Goal: Navigation & Orientation: Understand site structure

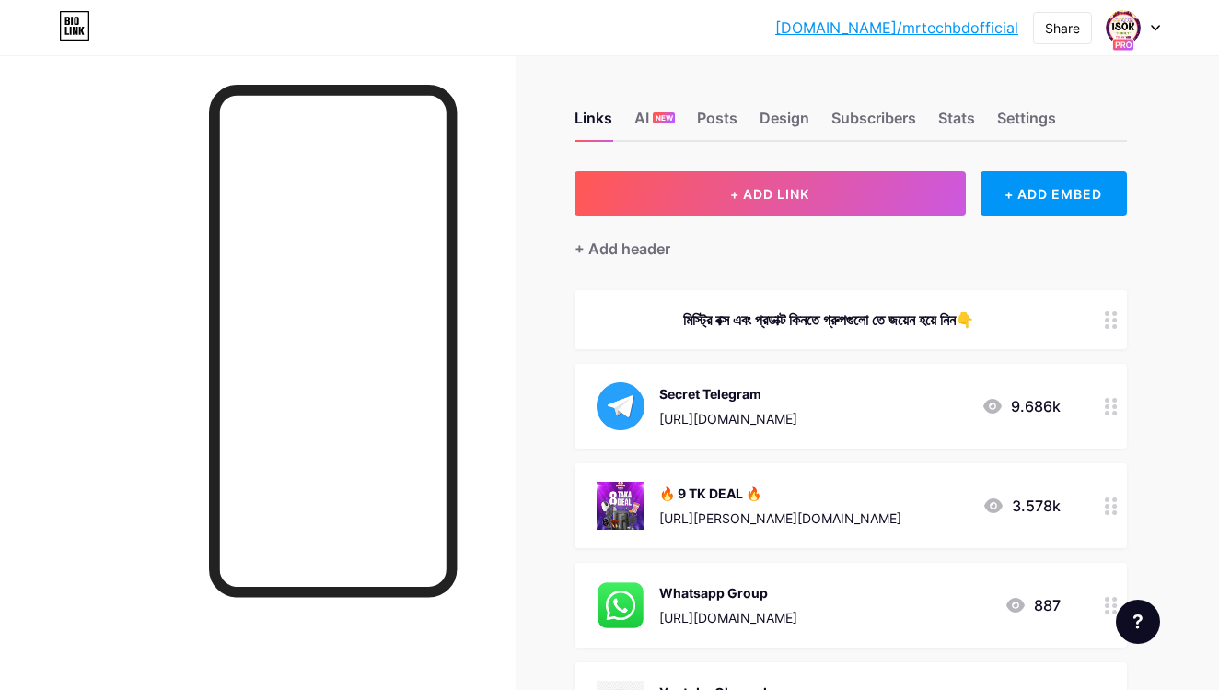
click at [1157, 33] on div at bounding box center [1133, 27] width 53 height 33
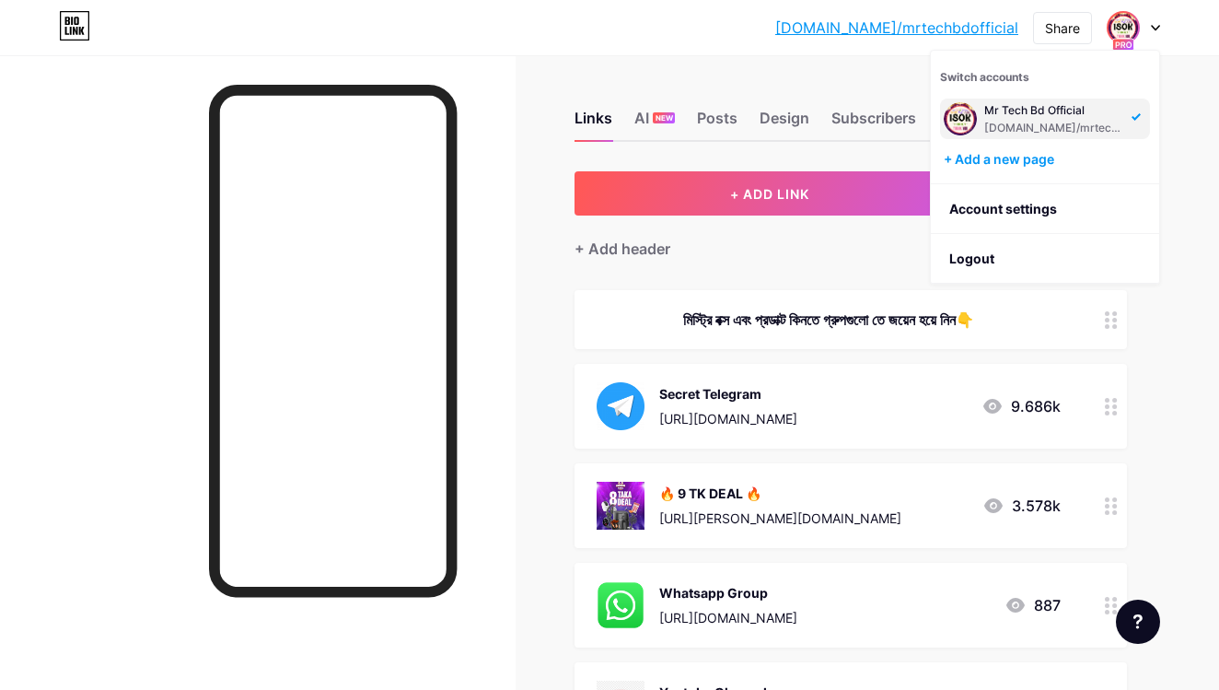
click at [1173, 82] on div "Links AI NEW Posts Design Subscribers Stats Settings + ADD LINK + ADD EMBED + A…" at bounding box center [602, 591] width 1204 height 1072
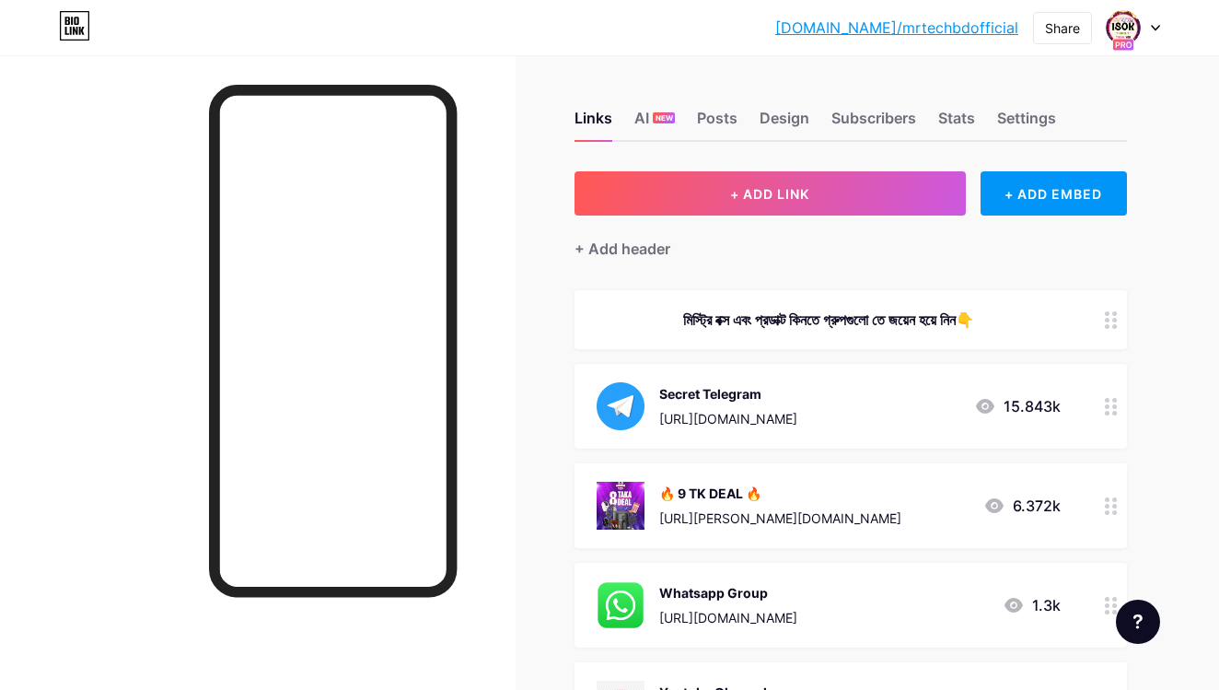
click at [157, 302] on div at bounding box center [258, 400] width 516 height 690
click at [34, 314] on div at bounding box center [258, 400] width 516 height 690
click at [349, 71] on div at bounding box center [258, 400] width 516 height 690
click at [17, 25] on div "bio.link/mrtech... bio.link/mrtechbdofficial Share Switch accounts Mr Tech Bd O…" at bounding box center [609, 27] width 1219 height 33
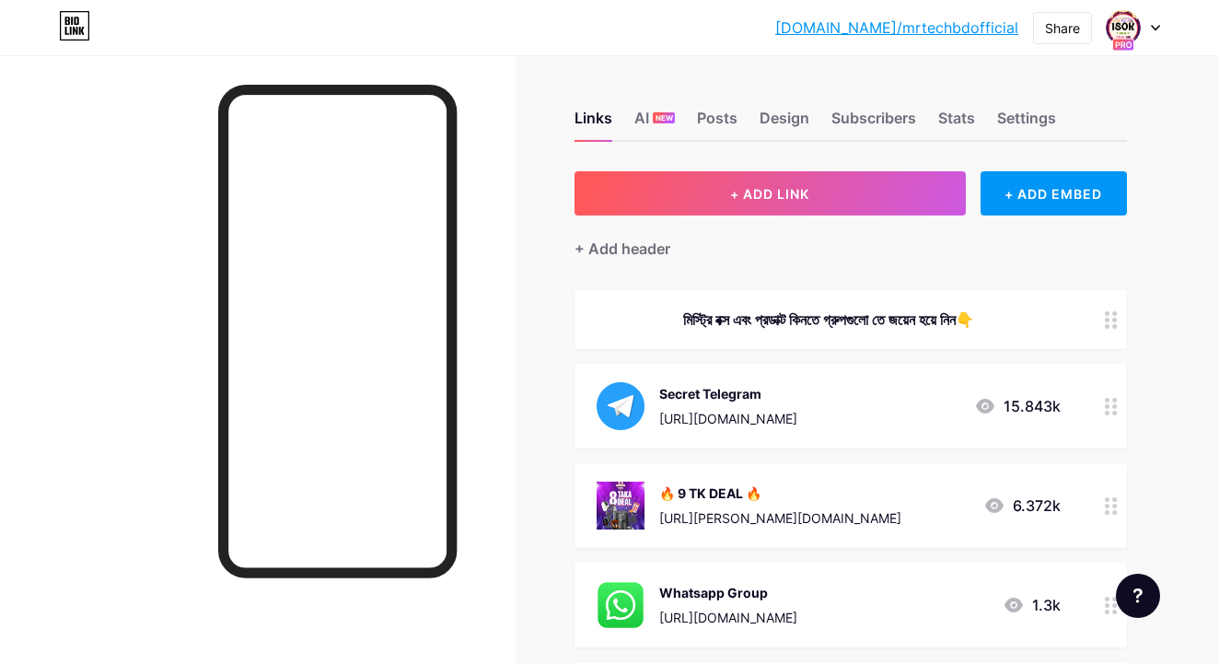
click at [747, 413] on div "[URL][DOMAIN_NAME]" at bounding box center [728, 418] width 138 height 19
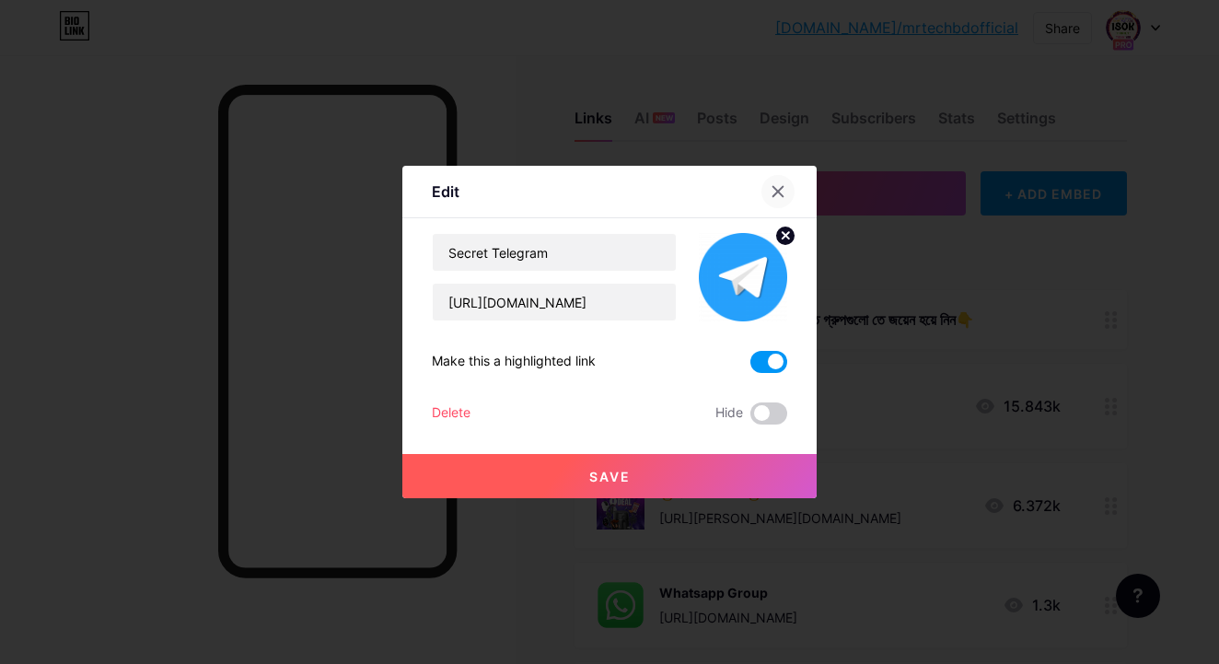
click at [782, 180] on div at bounding box center [777, 191] width 33 height 33
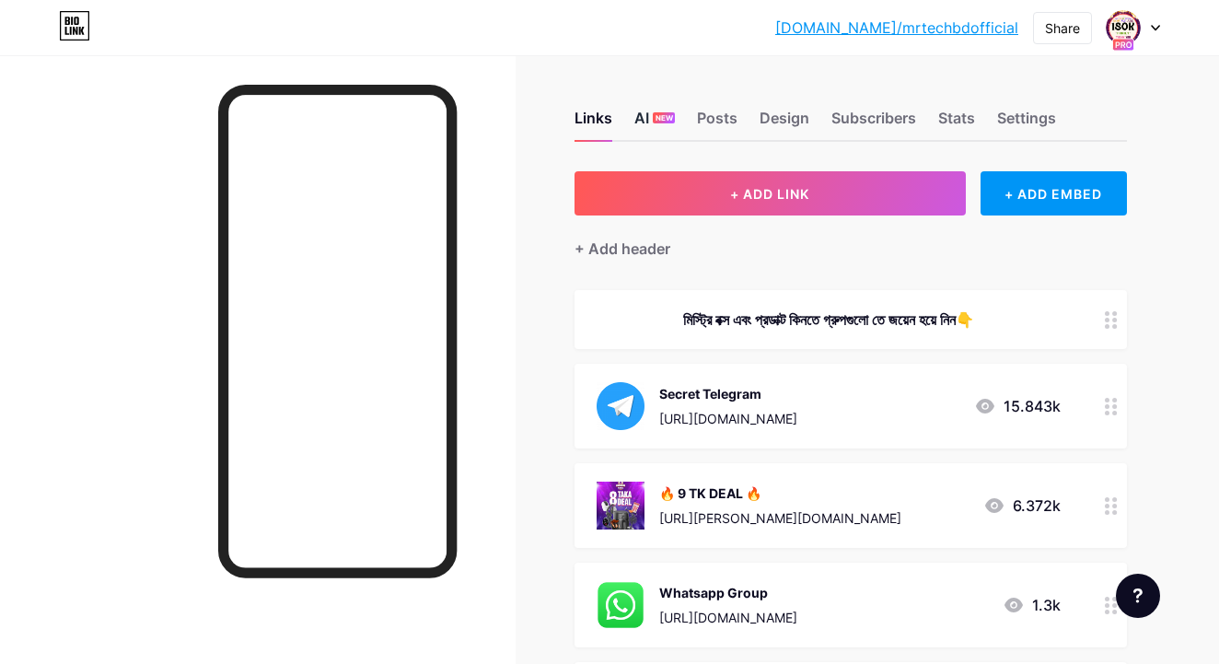
click at [653, 118] on div "NEW" at bounding box center [664, 117] width 22 height 11
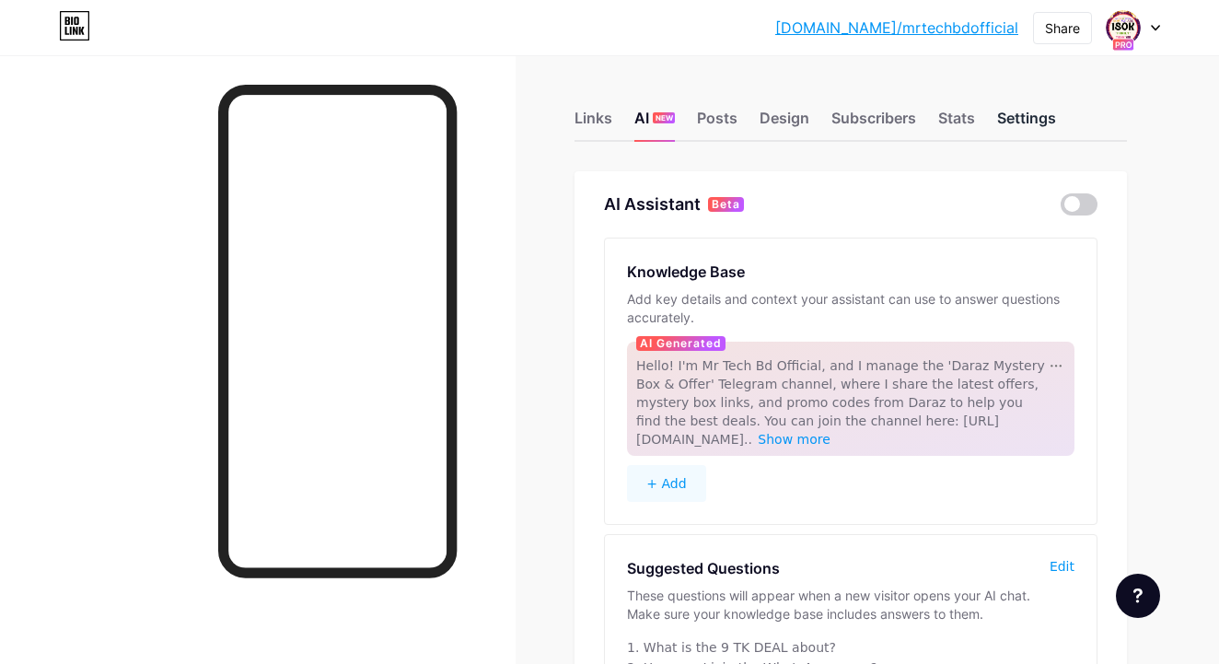
click at [1034, 122] on div "Settings" at bounding box center [1026, 123] width 59 height 33
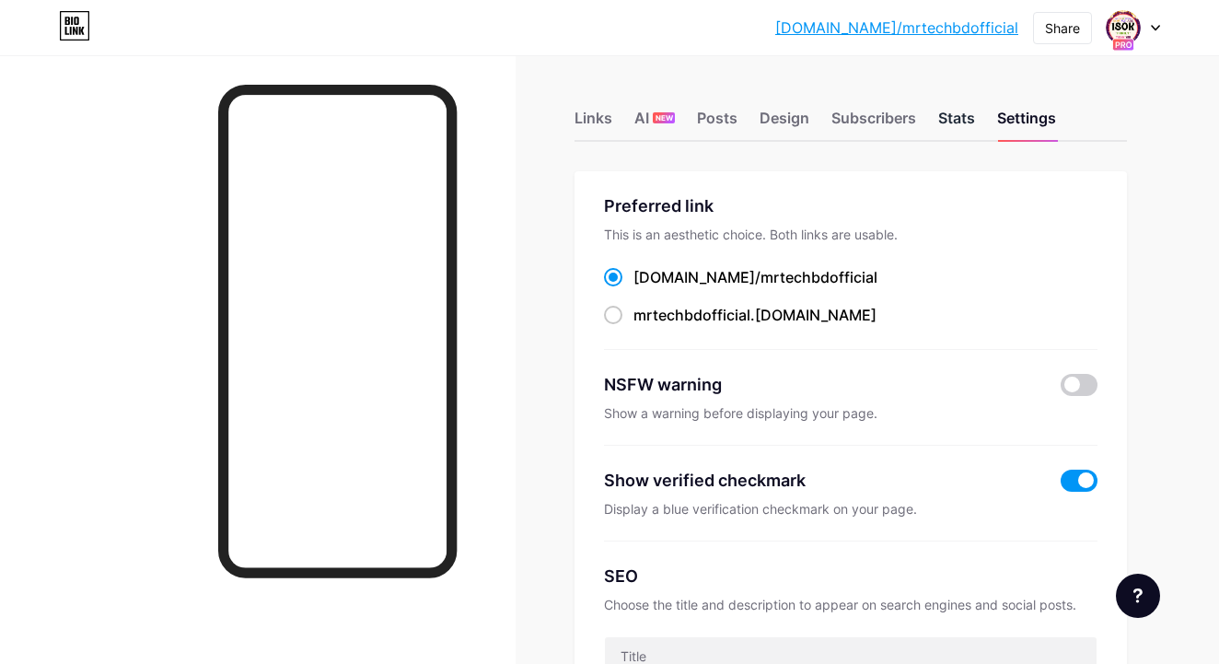
click at [955, 117] on div "Stats" at bounding box center [956, 123] width 37 height 33
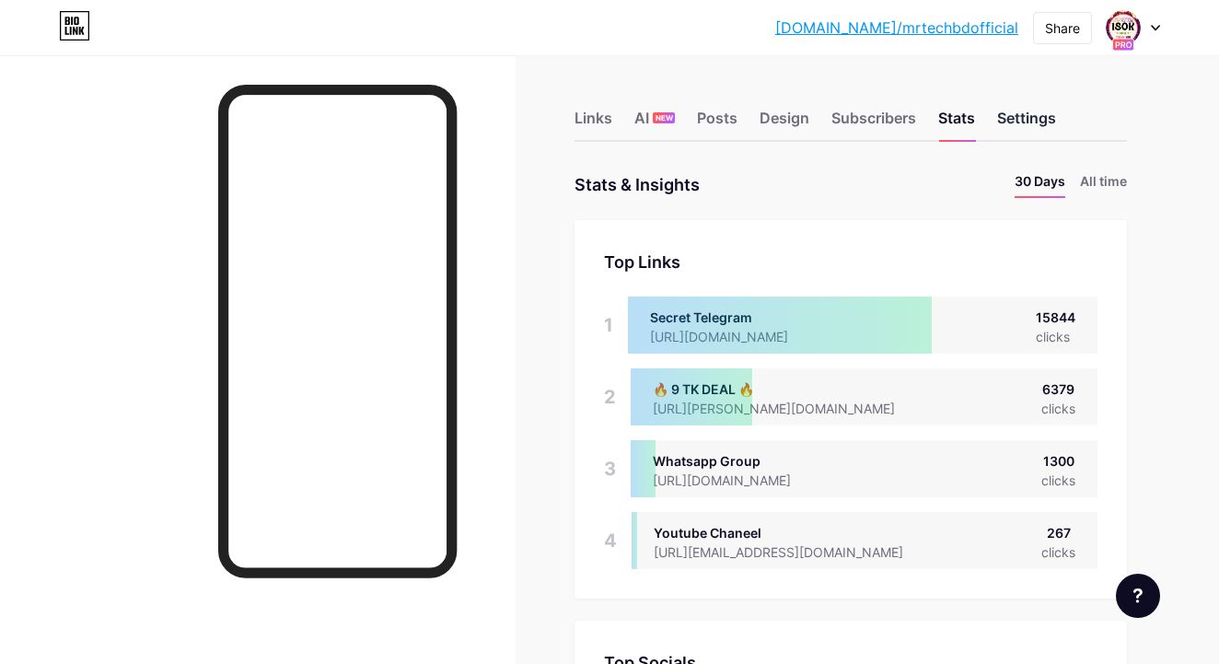
click at [1024, 113] on div "Settings" at bounding box center [1026, 123] width 59 height 33
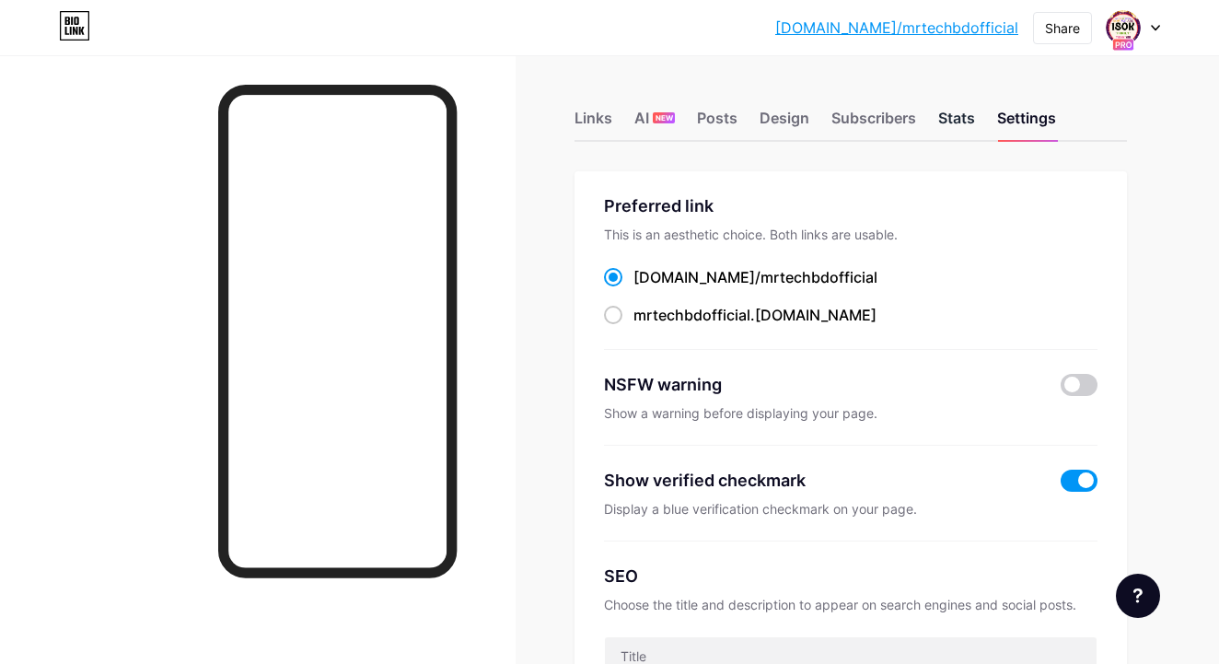
click at [949, 123] on div "Stats" at bounding box center [956, 123] width 37 height 33
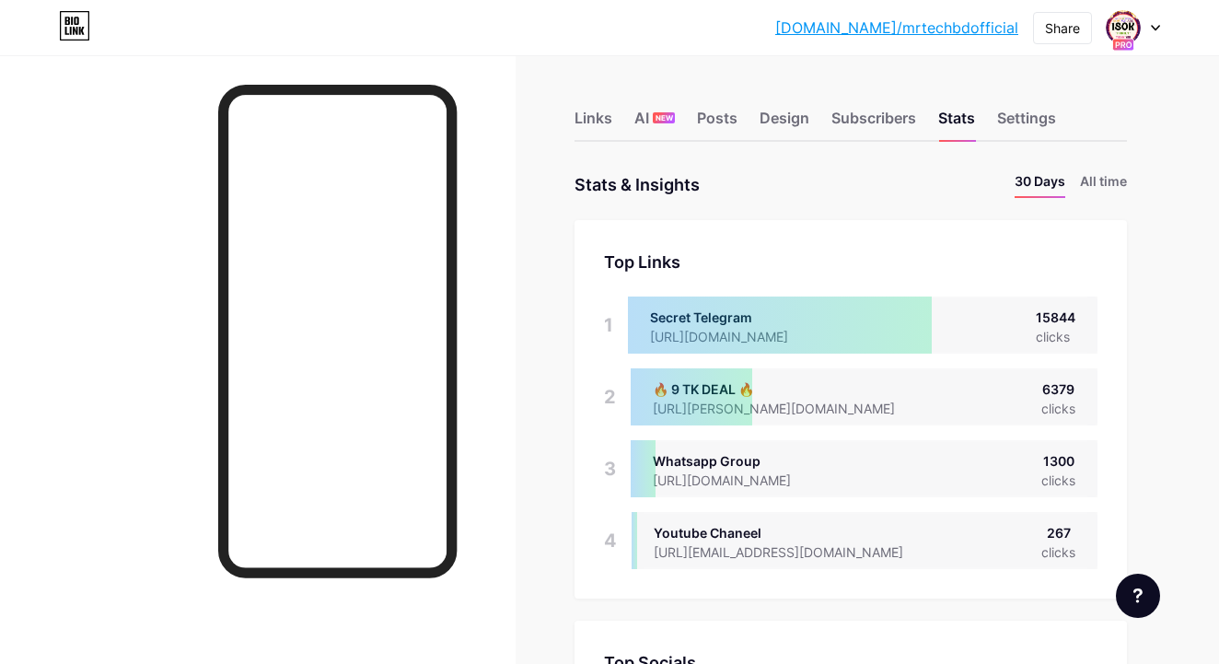
scroll to position [664, 1219]
click at [873, 106] on div "Links AI NEW Posts Design Subscribers Stats Settings" at bounding box center [850, 109] width 552 height 64
click at [861, 117] on div "Subscribers" at bounding box center [873, 123] width 85 height 33
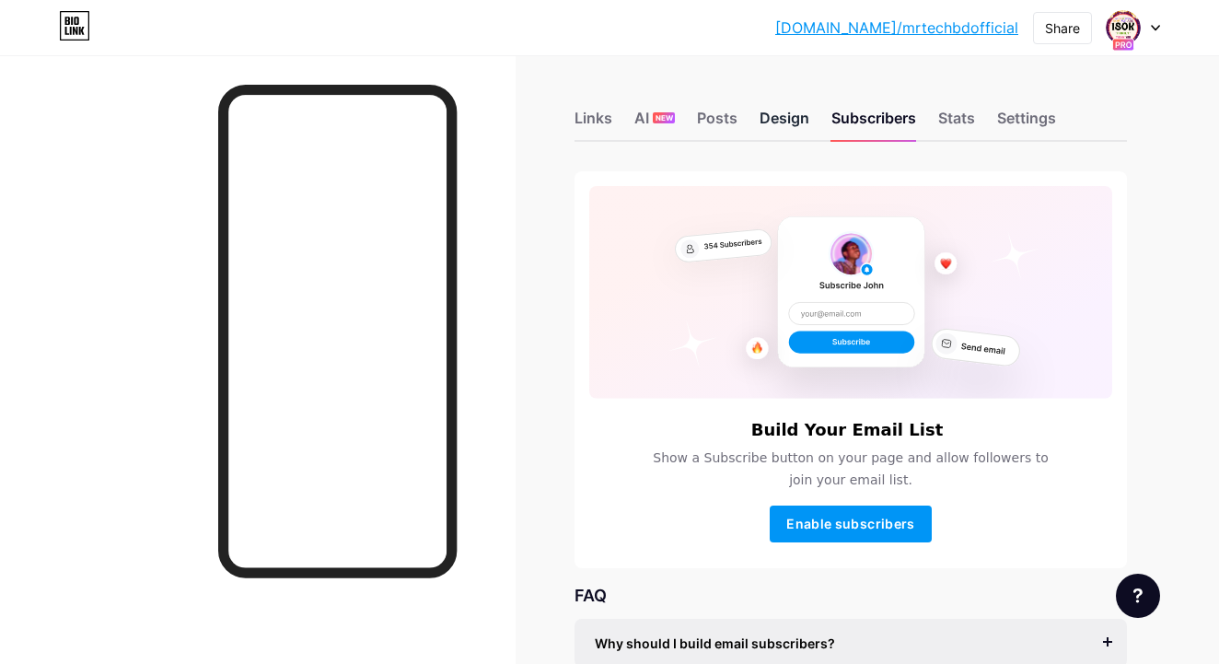
click at [782, 114] on div "Design" at bounding box center [785, 123] width 50 height 33
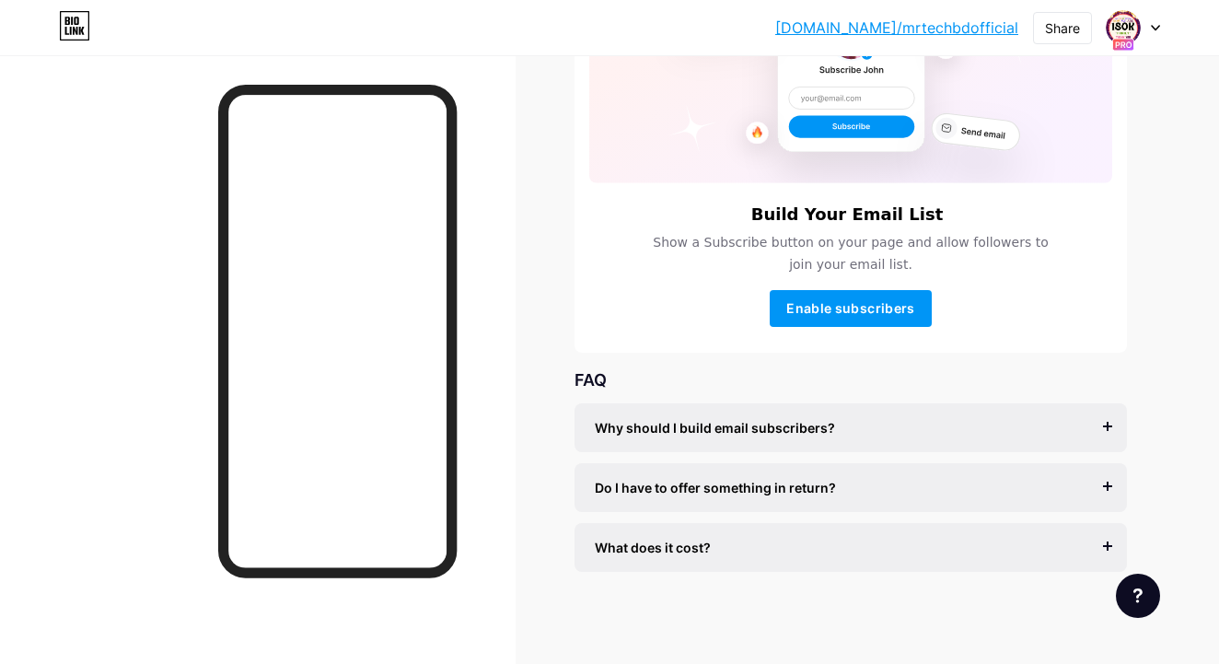
scroll to position [215, 0]
